Goal: Task Accomplishment & Management: Manage account settings

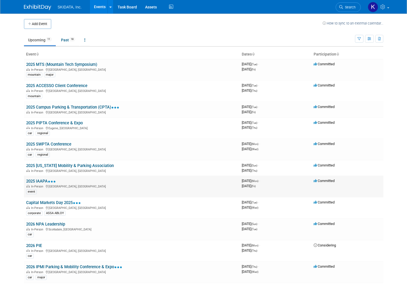
click at [36, 182] on link "2025 IAAPA" at bounding box center [41, 181] width 30 height 5
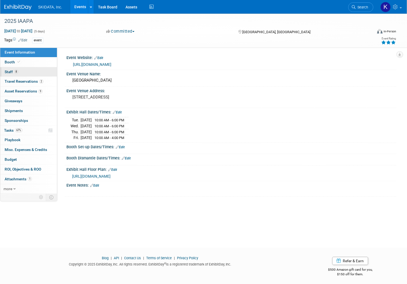
click at [18, 71] on span "Staff 8" at bounding box center [12, 72] width 14 height 4
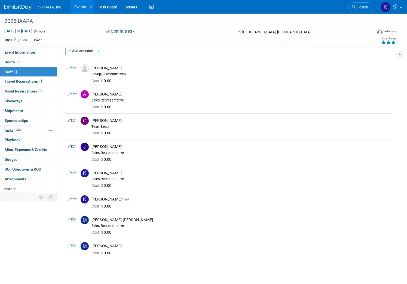
scroll to position [5, 0]
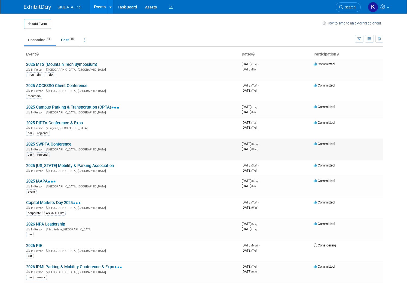
click at [38, 143] on link "2025 SWPTA Conference" at bounding box center [48, 144] width 45 height 5
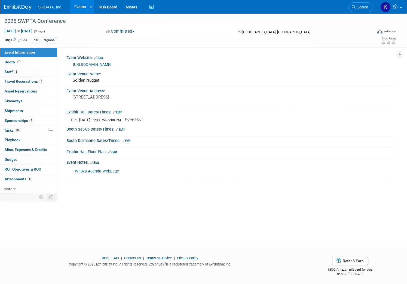
click at [111, 63] on link "https://southwestparking.org/events" at bounding box center [92, 64] width 38 height 4
click at [23, 109] on span "Shipments 0" at bounding box center [14, 111] width 18 height 4
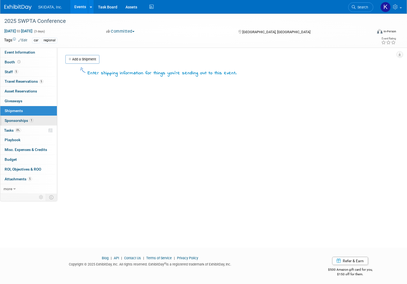
click at [32, 120] on span "Sponsorships 1" at bounding box center [19, 120] width 29 height 4
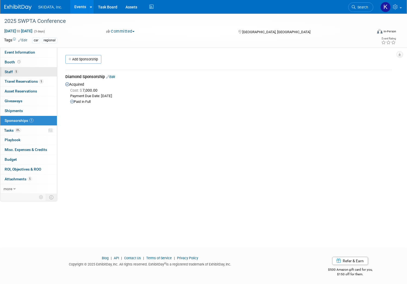
click at [18, 70] on span "Staff 5" at bounding box center [12, 72] width 14 height 4
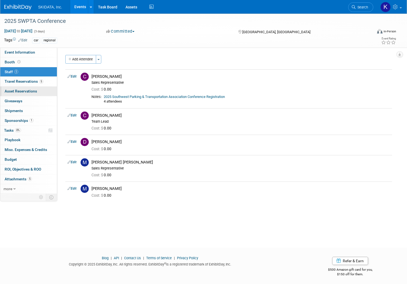
click at [29, 91] on span "Asset Reservations 0" at bounding box center [21, 91] width 32 height 4
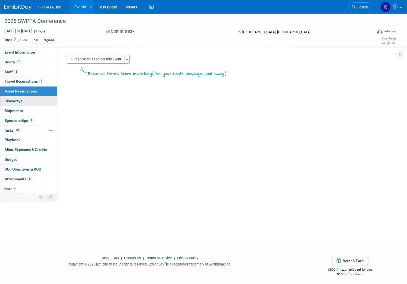
click at [22, 100] on span "Giveaways 0" at bounding box center [14, 101] width 18 height 4
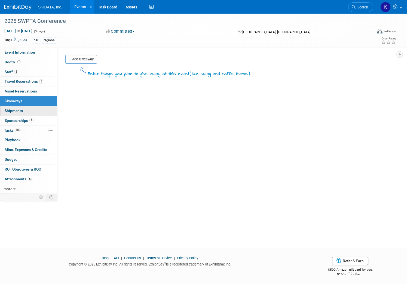
click at [23, 110] on span "Shipments 0" at bounding box center [14, 111] width 18 height 4
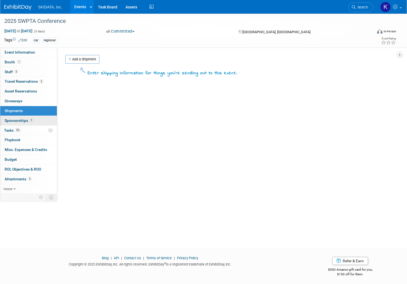
click at [31, 119] on span "Sponsorships 1" at bounding box center [19, 120] width 29 height 4
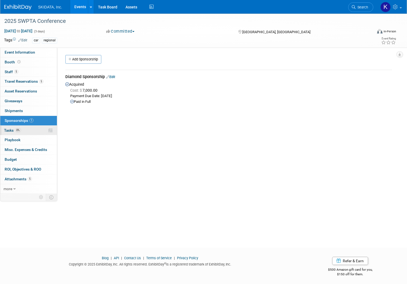
click at [21, 131] on span "Tasks 0%" at bounding box center [12, 130] width 17 height 4
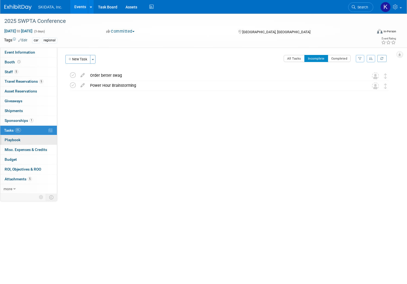
click at [20, 139] on span "Playbook 0" at bounding box center [13, 140] width 16 height 4
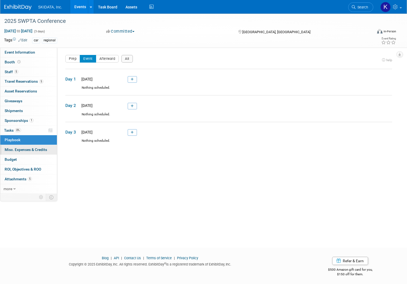
click at [32, 149] on span "Misc. Expenses & Credits 0" at bounding box center [26, 150] width 42 height 4
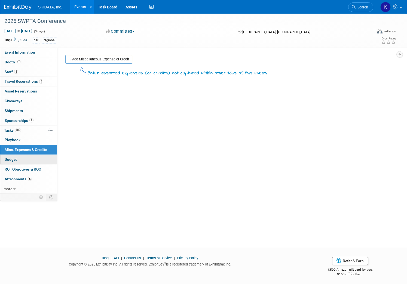
click at [28, 157] on link "Budget" at bounding box center [28, 160] width 57 height 10
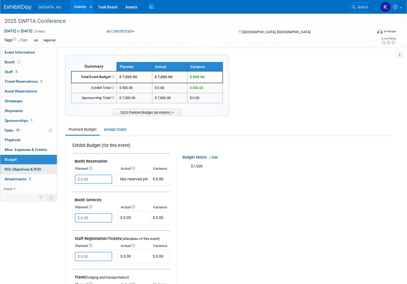
click at [31, 169] on span "ROI, Objectives & ROO 0" at bounding box center [23, 169] width 36 height 4
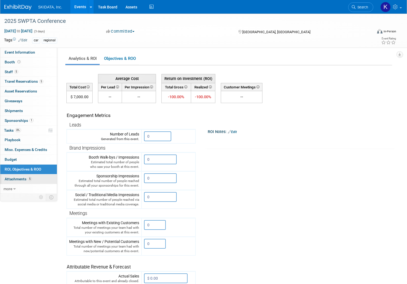
click at [34, 176] on link "5 Attachments 5" at bounding box center [28, 180] width 57 height 10
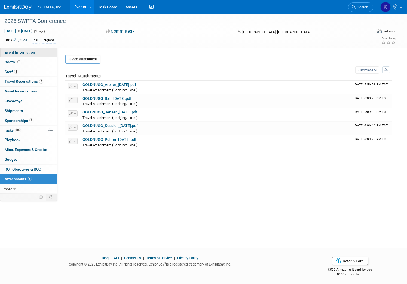
click at [35, 51] on span "Event Information" at bounding box center [20, 52] width 31 height 4
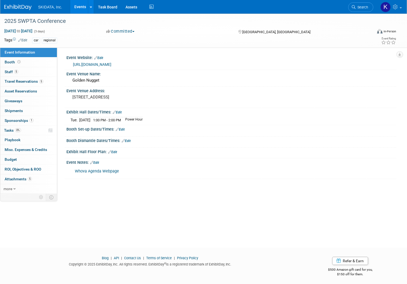
click at [111, 65] on link "https://southwestparking.org/events" at bounding box center [92, 64] width 38 height 4
click at [23, 111] on span "Shipments 0" at bounding box center [14, 111] width 18 height 4
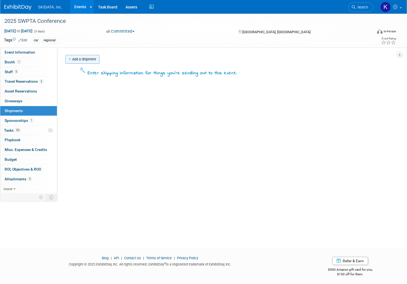
click at [72, 59] on icon at bounding box center [70, 60] width 4 height 4
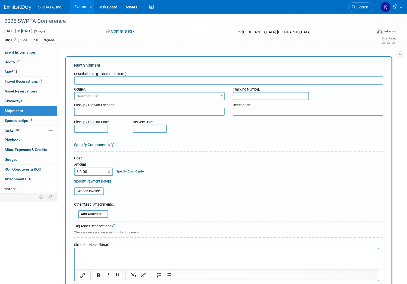
click at [401, 58] on div "2025 SWPTA Conference Oct 27, 2025 to Oct 29, 2025 (3 days) Oct 27, 2025 to Oct…" at bounding box center [203, 166] width 407 height 304
click at [12, 190] on span "more" at bounding box center [8, 189] width 9 height 4
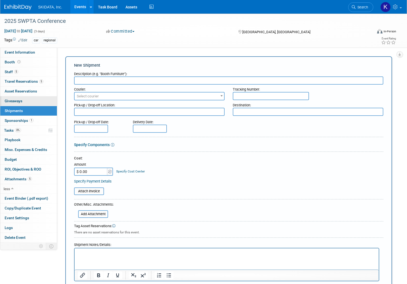
click at [22, 101] on span "Giveaways 0" at bounding box center [14, 101] width 18 height 4
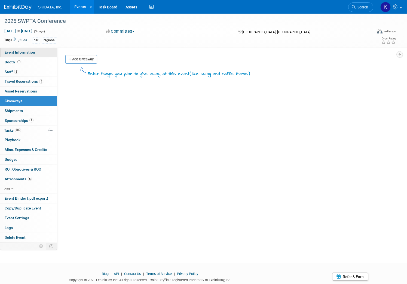
click at [34, 53] on span "Event Information" at bounding box center [20, 52] width 31 height 4
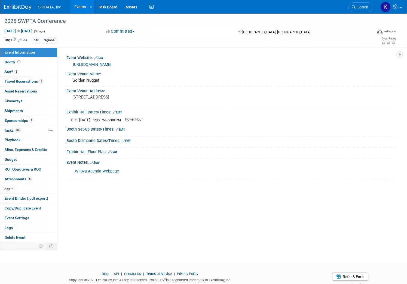
click at [99, 161] on link "Edit" at bounding box center [94, 163] width 9 height 4
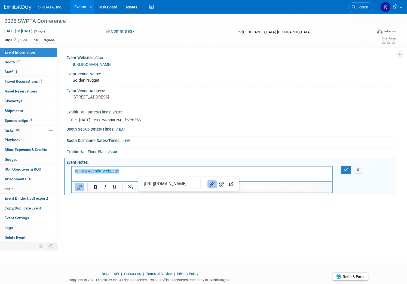
click at [123, 173] on p "﻿Whova Agenda Webpage" at bounding box center [202, 171] width 255 height 5
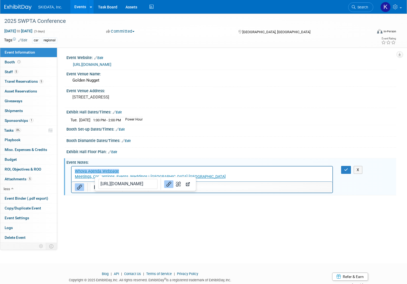
click at [266, 182] on div at bounding box center [202, 187] width 261 height 11
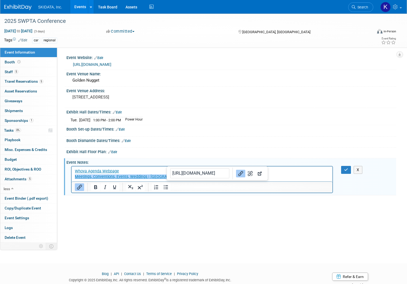
click at [209, 177] on p "Meetings, Conventions, Events, Weddings | Golden Nugget Las Vegas﻿" at bounding box center [202, 176] width 255 height 5
click at [270, 175] on p "Meetings, Conventions, Events, Weddings | Golden Nugget Las Vegas﻿" at bounding box center [202, 176] width 255 height 5
drag, startPoint x: 263, startPoint y: 176, endPoint x: 258, endPoint y: 177, distance: 4.4
click at [262, 176] on p "Meetings, Conventions, Events, Weddings | Golden Nugget Las Vegas﻿" at bounding box center [202, 176] width 255 height 5
click at [265, 186] on div at bounding box center [202, 187] width 261 height 9
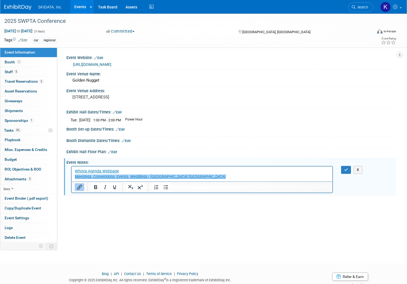
click at [75, 177] on link "Meetings, Conventions, Events, Weddings | Golden Nugget Las Vegas﻿" at bounding box center [150, 177] width 151 height 5
click at [219, 179] on p "﻿Meetings, Conventions, Events, Weddings | Golden Nugget Las Vegas" at bounding box center [202, 176] width 255 height 5
click at [75, 178] on link "Meetings, Conventions, Events, Weddings | Golden Nugget Las Vegas﻿" at bounding box center [150, 177] width 151 height 5
click at [200, 178] on p "﻿Meetings, Conventions, Events, Weddings | Golden Nugget Las Vegas" at bounding box center [202, 176] width 255 height 5
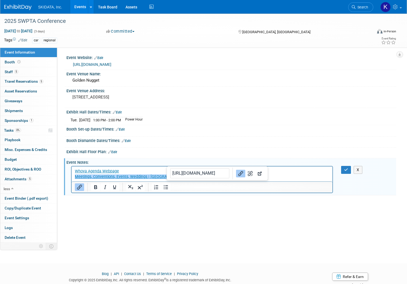
drag, startPoint x: 129, startPoint y: 11, endPoint x: 255, endPoint y: 182, distance: 213.0
click at [255, 183] on body "SKIDATA, Inc. Events Add Event Bulk Upload Events Shareable Event Boards Recent…" at bounding box center [203, 142] width 407 height 284
click at [75, 178] on link "Meetings, Conventions, Events, Weddings | Golden Nugget Las Vegas﻿" at bounding box center [150, 177] width 151 height 5
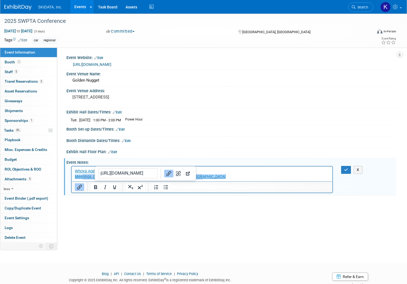
drag, startPoint x: 202, startPoint y: 178, endPoint x: 171, endPoint y: 347, distance: 172.0
click at [80, 180] on html "Whova Agenda Webpage ﻿Meetings, Conventions, Events, Weddings | Golden Nugget L…" at bounding box center [202, 173] width 261 height 13
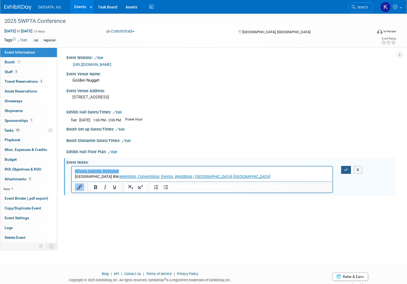
click at [344, 168] on icon "button" at bounding box center [346, 170] width 4 height 4
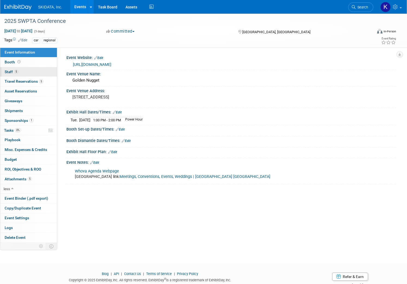
click at [18, 73] on span "Staff 5" at bounding box center [12, 72] width 14 height 4
